Goal: Transaction & Acquisition: Purchase product/service

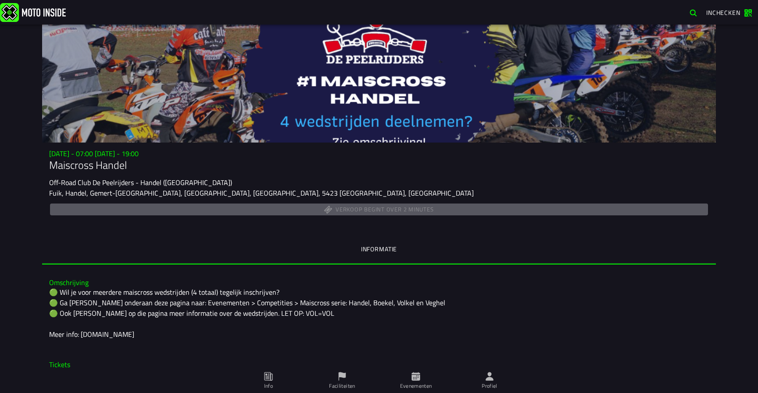
click at [40, 14] on img at bounding box center [33, 12] width 66 height 19
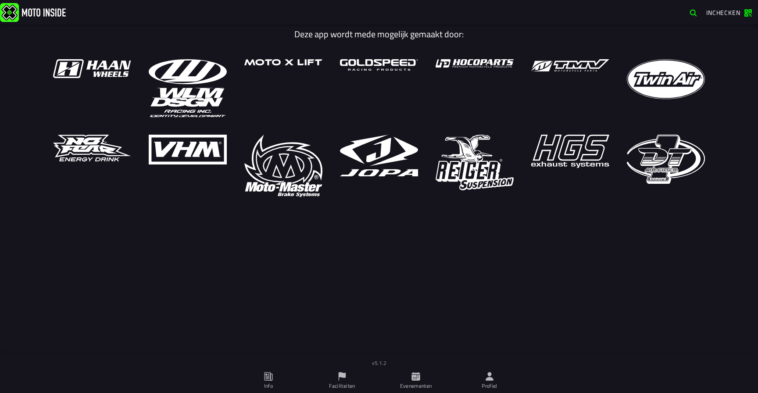
click at [418, 379] on icon at bounding box center [415, 376] width 8 height 8
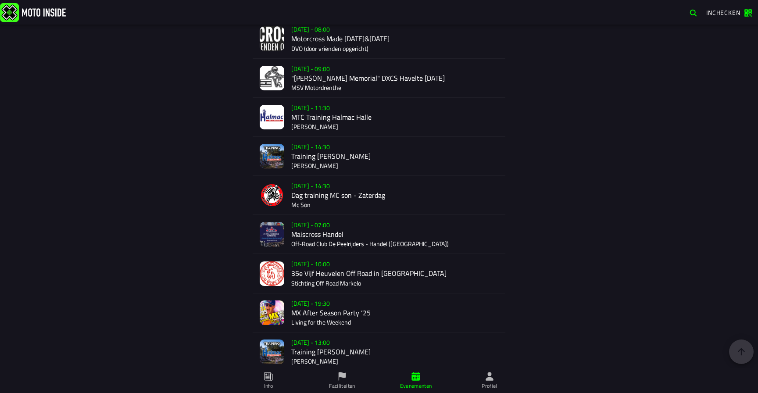
scroll to position [1448, 0]
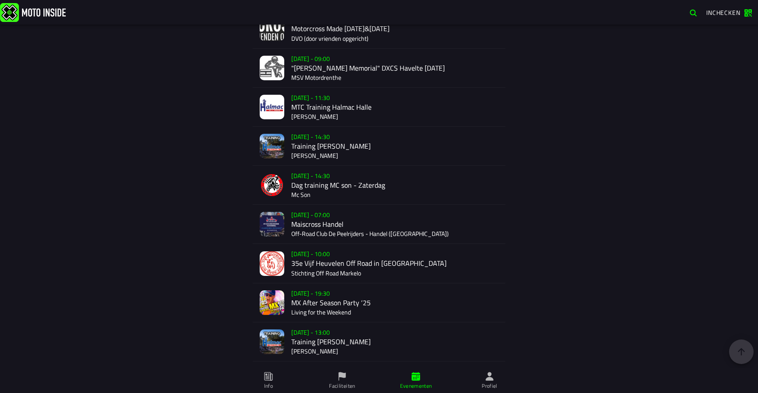
click at [310, 223] on div "Verkoop nog niet gestart Su 2 Nov - 07:00 Maiscross Handel Off-Road Club De Pee…" at bounding box center [394, 224] width 207 height 39
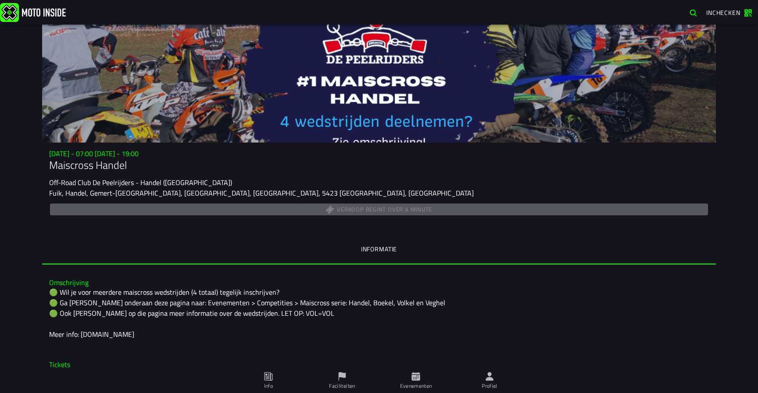
click at [24, 20] on img at bounding box center [33, 12] width 66 height 19
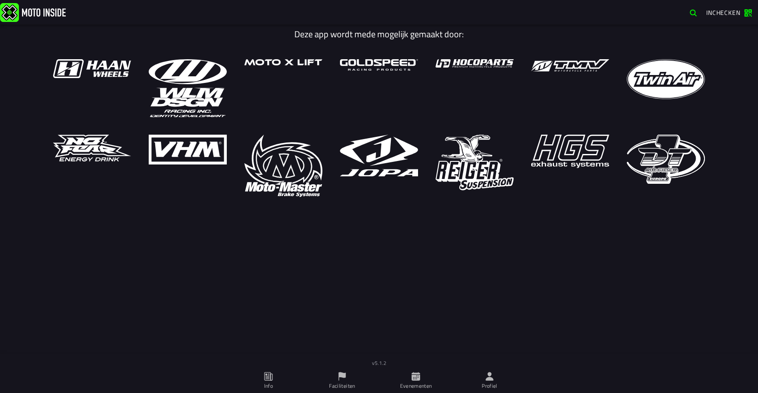
click at [420, 377] on icon at bounding box center [416, 377] width 10 height 10
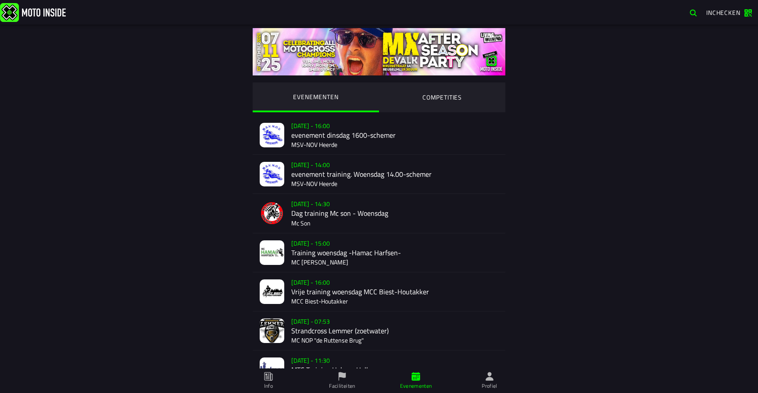
click at [448, 104] on ion-segment-button "COMPETITIES" at bounding box center [442, 97] width 126 height 30
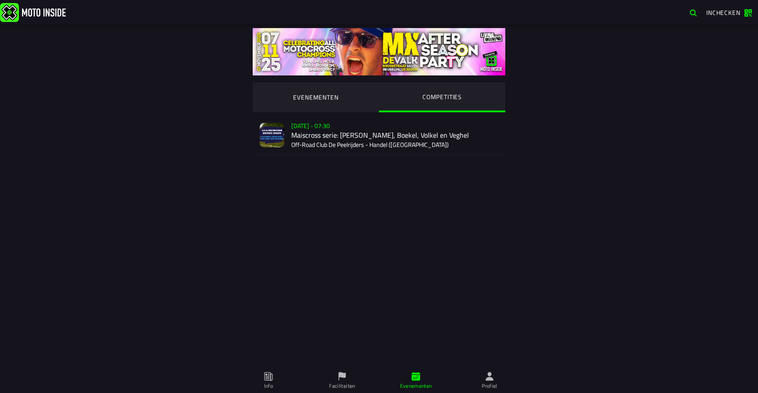
click at [309, 138] on div "Su 2 Nov - 07:30 Maiscross serie: Handel, Boekel, Volkel en Veghel Off-Road Clu…" at bounding box center [394, 135] width 207 height 39
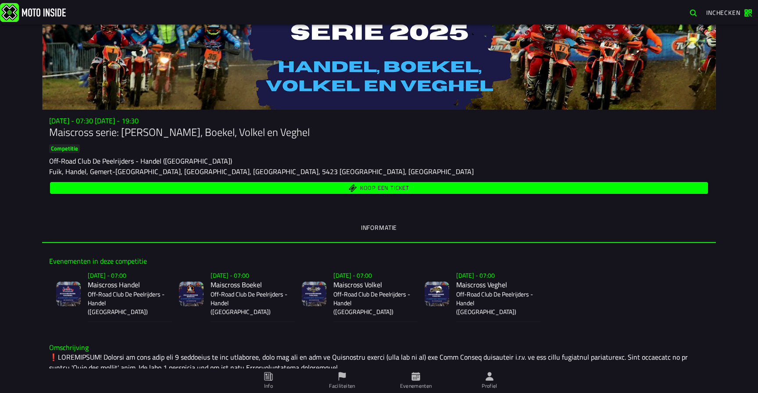
scroll to position [34, 0]
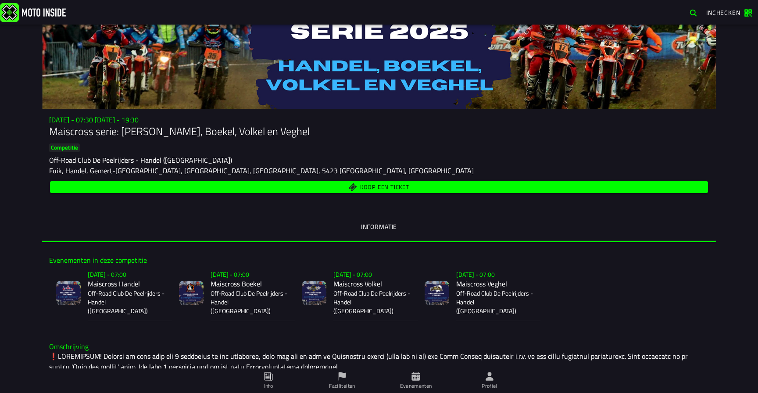
click at [372, 186] on span "Koop een ticket" at bounding box center [384, 187] width 49 height 6
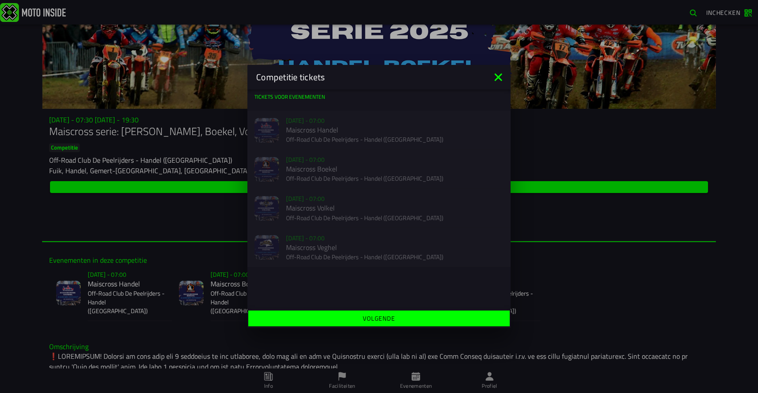
click at [500, 78] on icon at bounding box center [497, 76] width 7 height 7
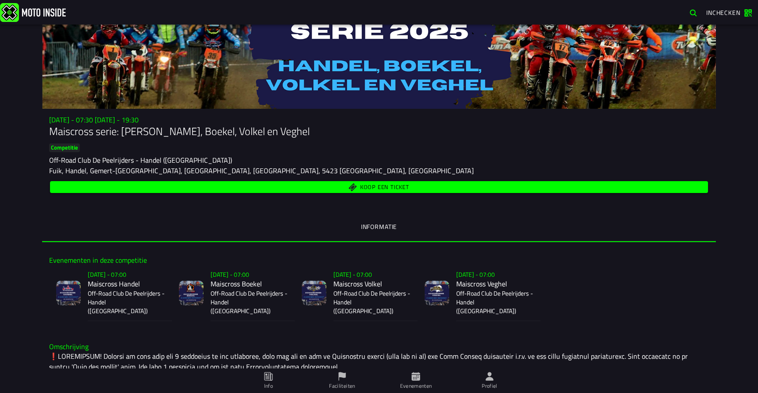
click at [321, 186] on span "Koop een ticket" at bounding box center [379, 187] width 648 height 8
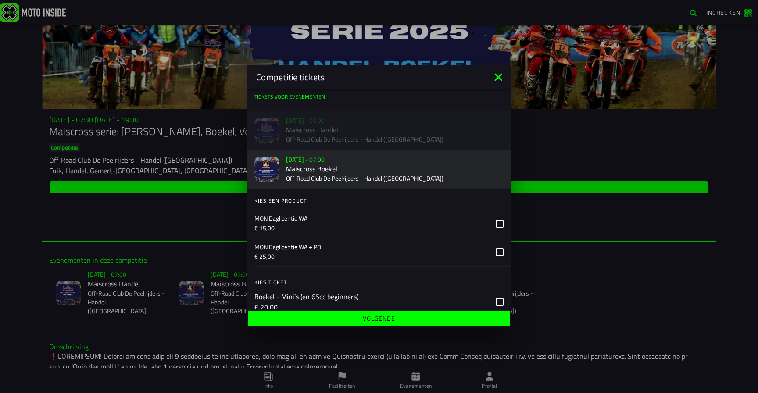
scroll to position [0, 0]
click at [498, 77] on icon at bounding box center [497, 76] width 7 height 7
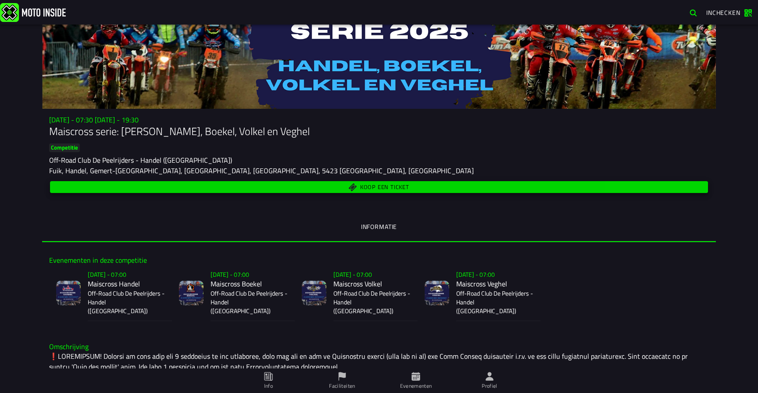
click at [366, 184] on span "Koop een ticket" at bounding box center [384, 187] width 49 height 6
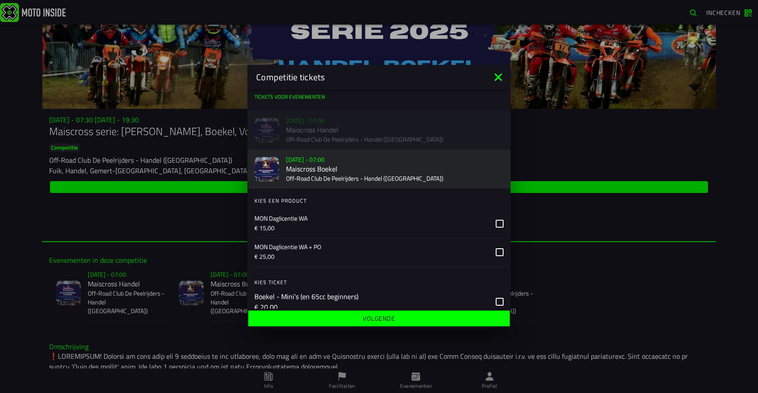
click at [497, 79] on icon at bounding box center [497, 76] width 7 height 7
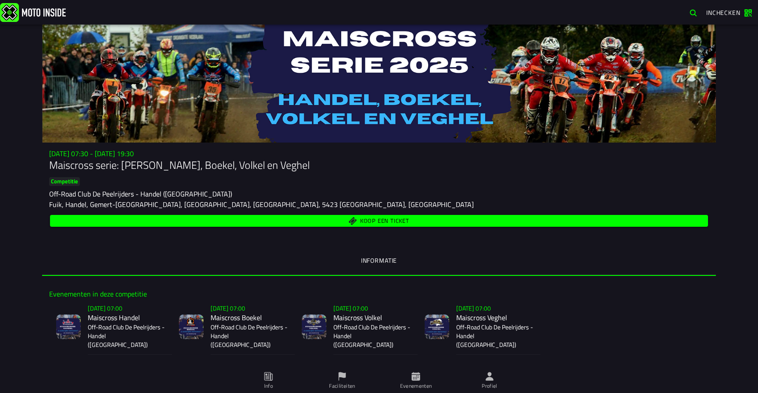
click at [363, 222] on span "Koop een ticket" at bounding box center [384, 221] width 49 height 6
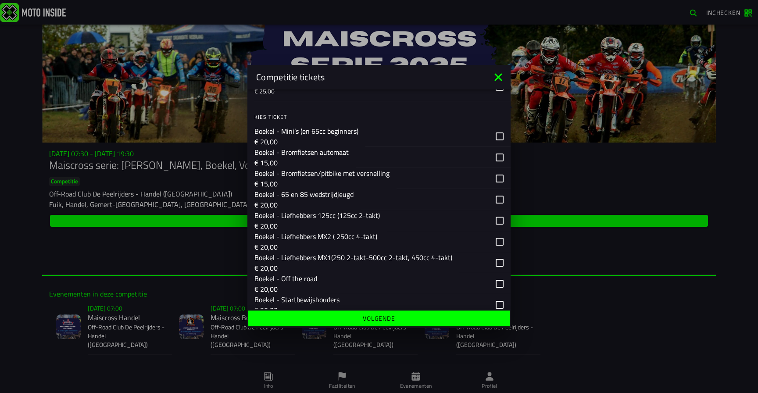
scroll to position [169, 0]
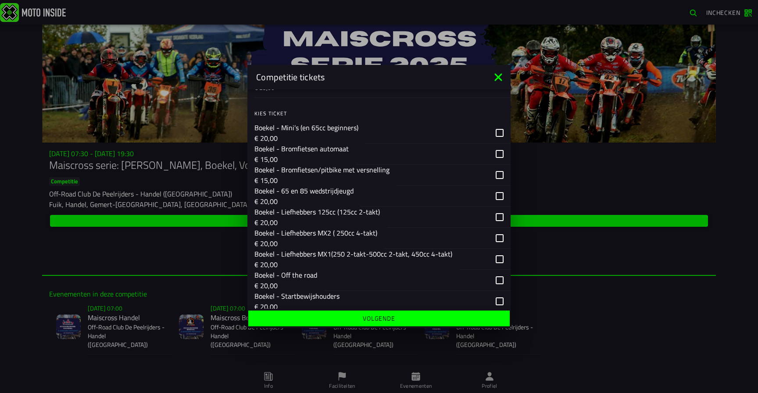
click at [345, 232] on p "Boekel - Liefhebbers MX2 ( 250cc 4-takt)" at bounding box center [315, 233] width 123 height 11
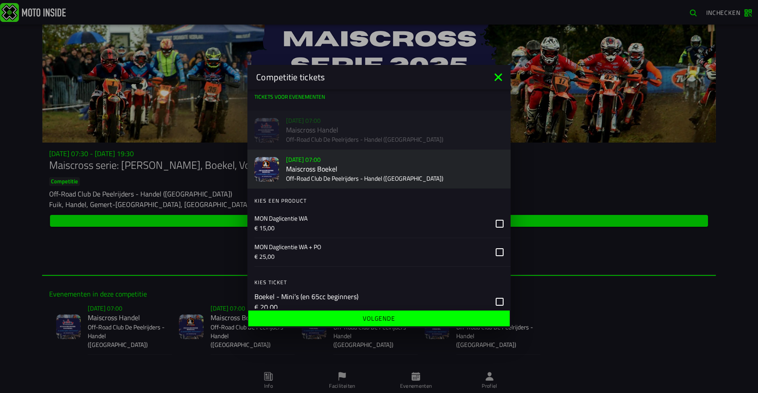
scroll to position [0, 0]
click at [498, 77] on icon at bounding box center [497, 76] width 7 height 7
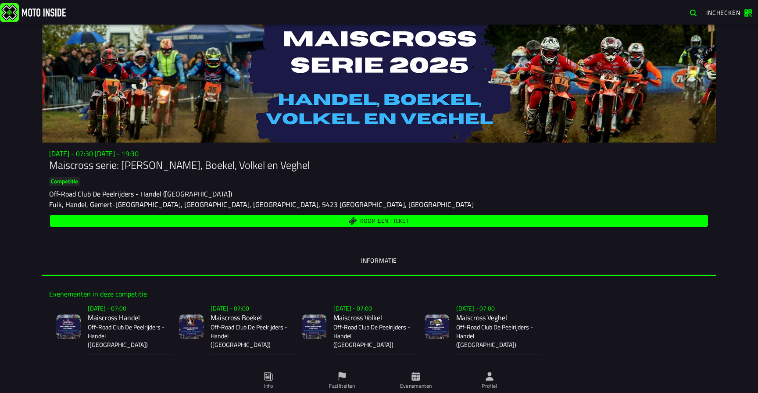
click at [366, 218] on span "Koop een ticket" at bounding box center [384, 221] width 49 height 6
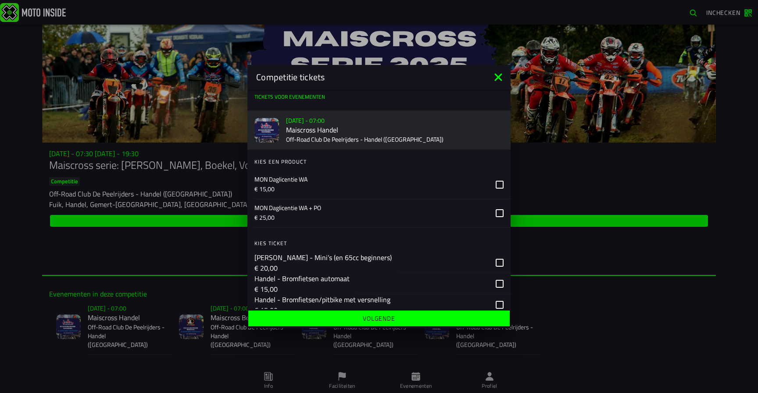
click at [382, 132] on h2 "Maiscross Handel" at bounding box center [395, 130] width 218 height 8
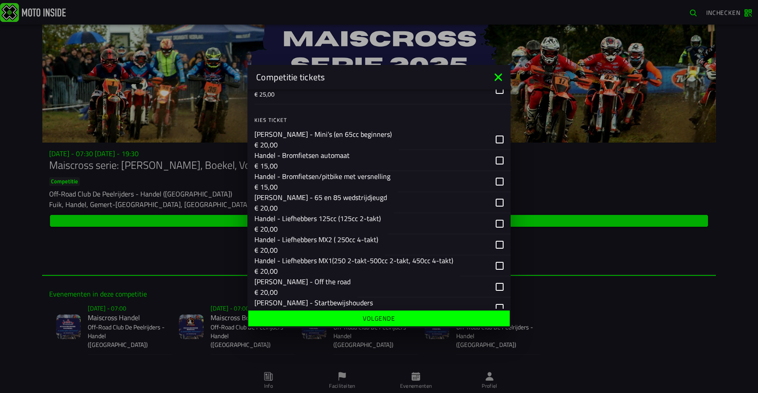
scroll to position [155, 0]
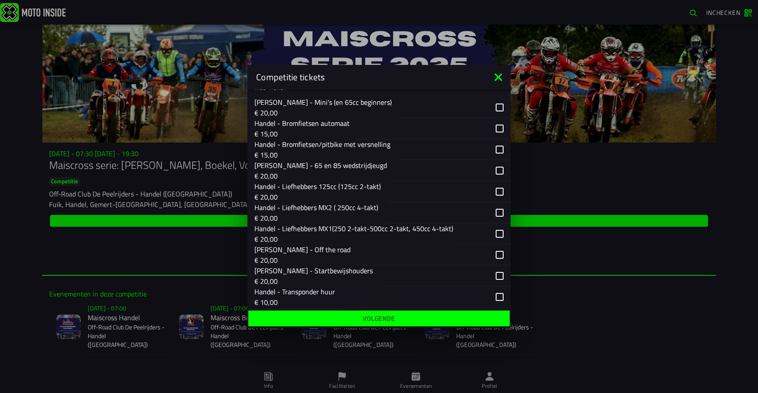
click at [359, 232] on p "Handel - Liefhebbers MX1(250 2-takt-500cc 2-takt, 450cc 4-takt)" at bounding box center [353, 228] width 199 height 11
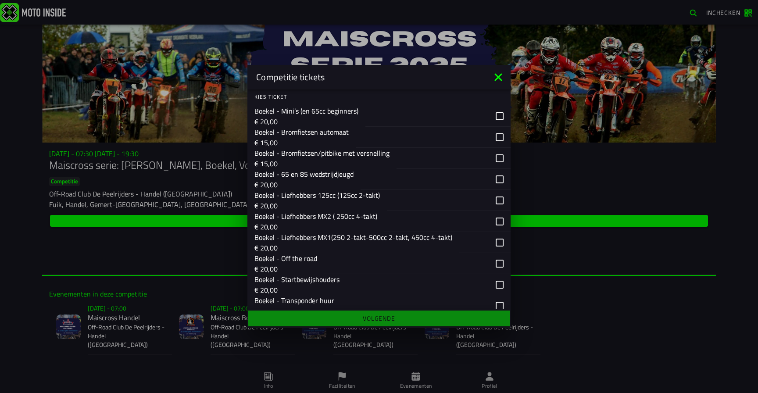
scroll to position [550, 0]
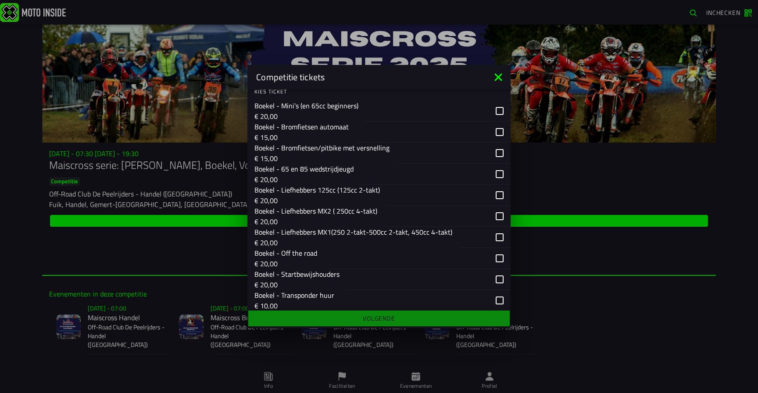
click at [370, 235] on p "Boekel - Liefhebbers MX1(250 2-takt-500cc 2-takt, 450cc 4-takt)" at bounding box center [353, 232] width 198 height 11
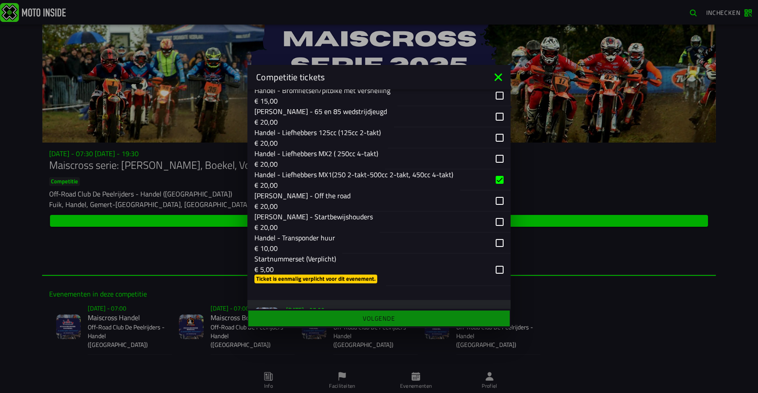
scroll to position [211, 0]
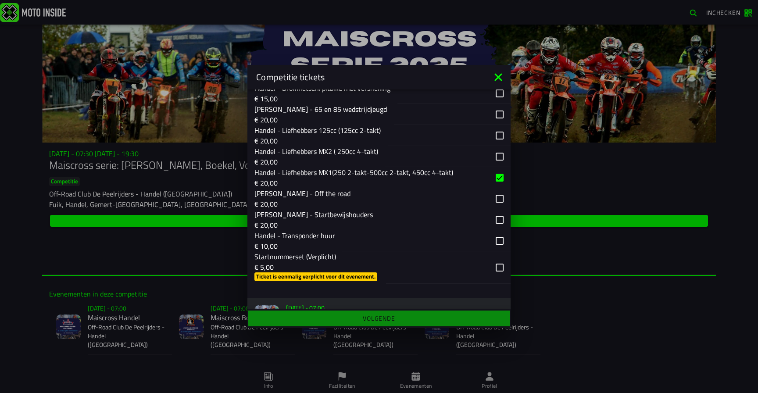
click at [498, 267] on div "button" at bounding box center [448, 267] width 125 height 32
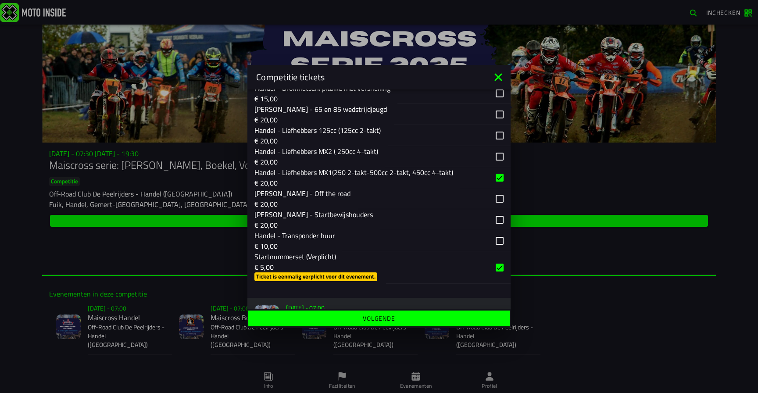
click at [0, 0] on slot "Volgende" at bounding box center [0, 0] width 0 height 0
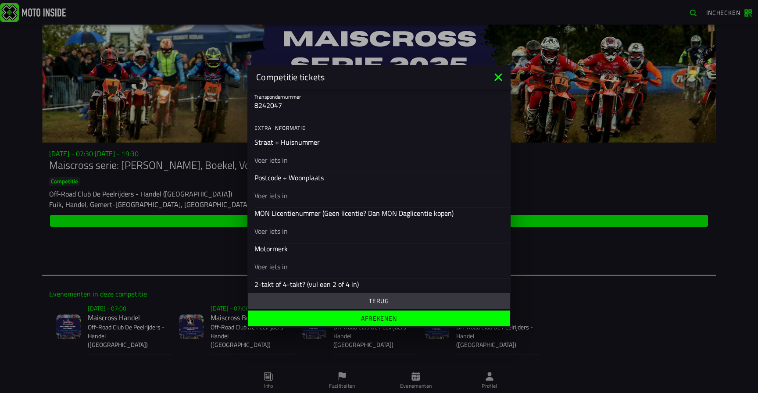
scroll to position [255, 0]
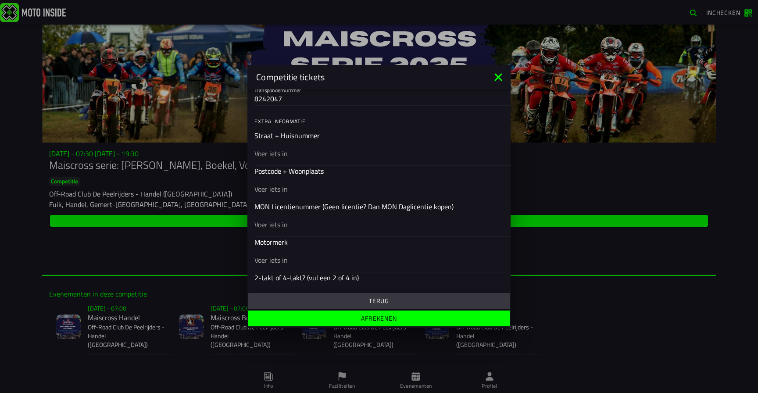
click at [280, 264] on input "text" at bounding box center [378, 260] width 249 height 11
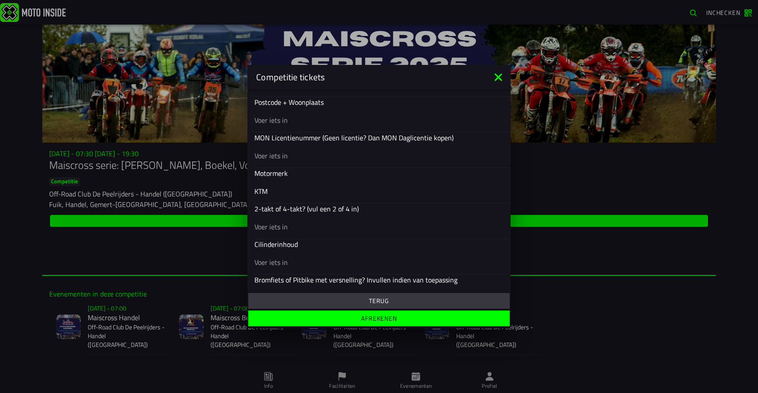
scroll to position [325, 0]
type input "KTM"
click at [268, 232] on div at bounding box center [378, 226] width 249 height 25
click at [268, 232] on input "text" at bounding box center [378, 226] width 249 height 11
type input "2-takt"
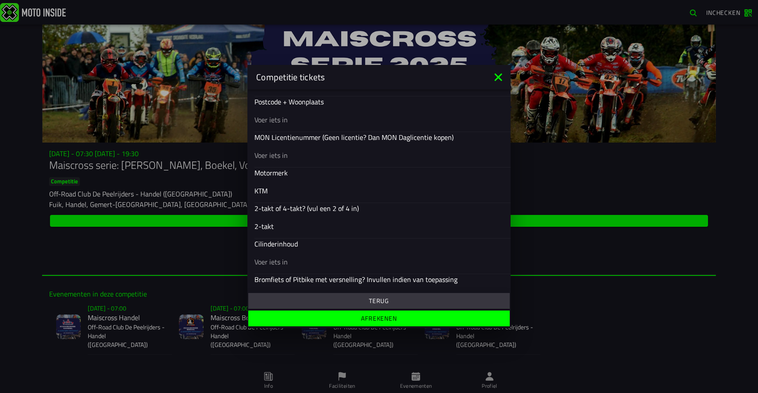
click at [268, 262] on input "text" at bounding box center [378, 262] width 249 height 11
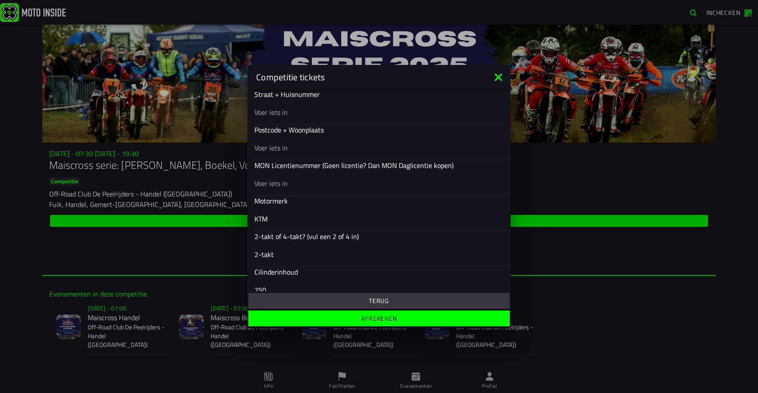
scroll to position [296, 0]
type input "250"
click at [282, 185] on input "text" at bounding box center [378, 184] width 249 height 11
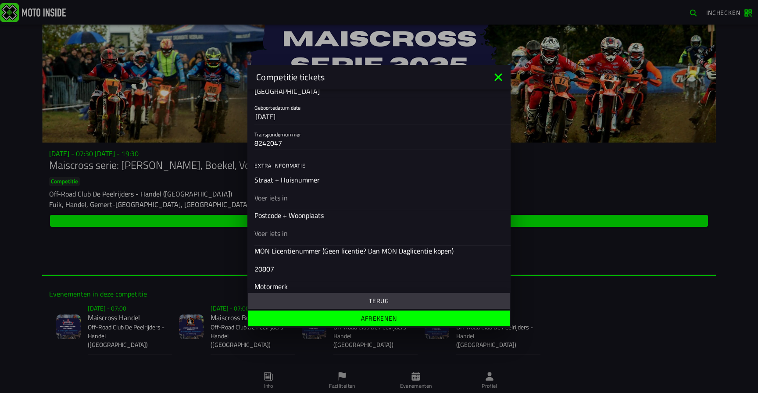
scroll to position [215, 0]
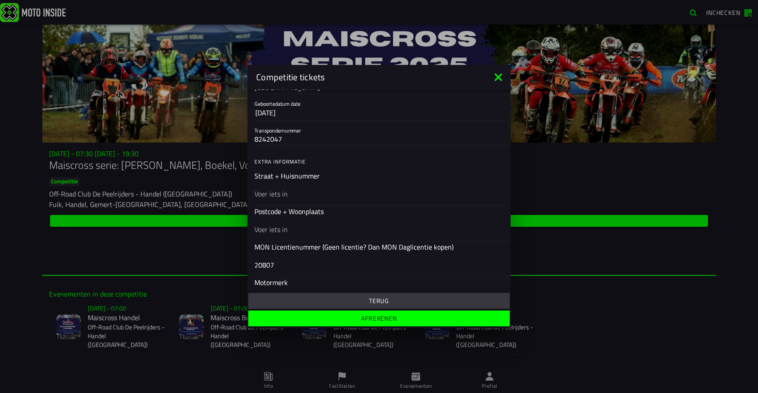
type input "20807"
click at [261, 196] on input "text" at bounding box center [378, 194] width 249 height 11
type input "Broeder Hogardstraat 30"
click at [261, 220] on div at bounding box center [378, 229] width 249 height 25
click at [261, 224] on input "text" at bounding box center [378, 229] width 249 height 11
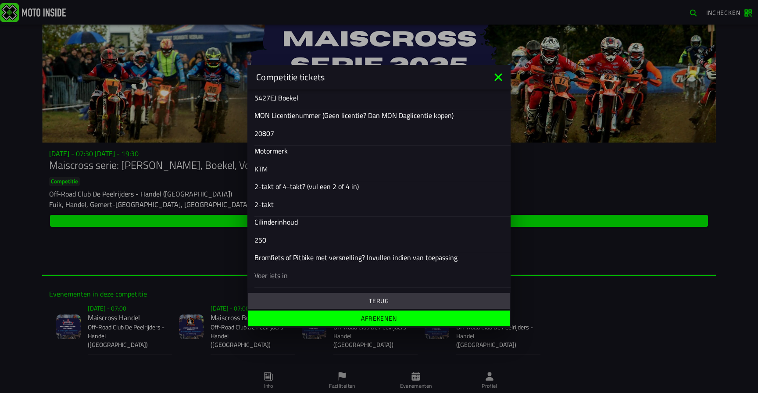
scroll to position [347, 0]
type input "5427EJ Boekel"
click at [0, 0] on slot "Afrekenen" at bounding box center [0, 0] width 0 height 0
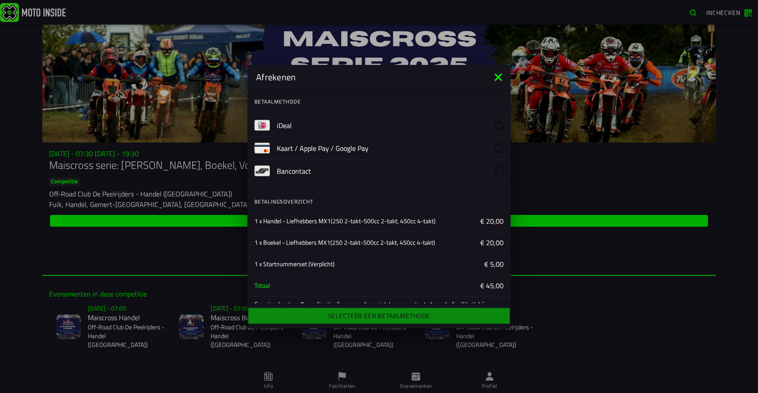
click at [0, 0] on slot "iDeal" at bounding box center [0, 0] width 0 height 0
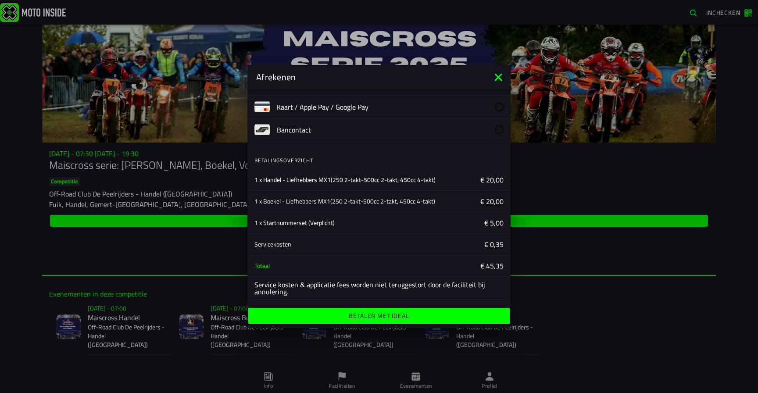
scroll to position [41, 0]
click at [368, 317] on ion-label "Betalen met iDeal" at bounding box center [379, 316] width 60 height 6
